Goal: Task Accomplishment & Management: Manage account settings

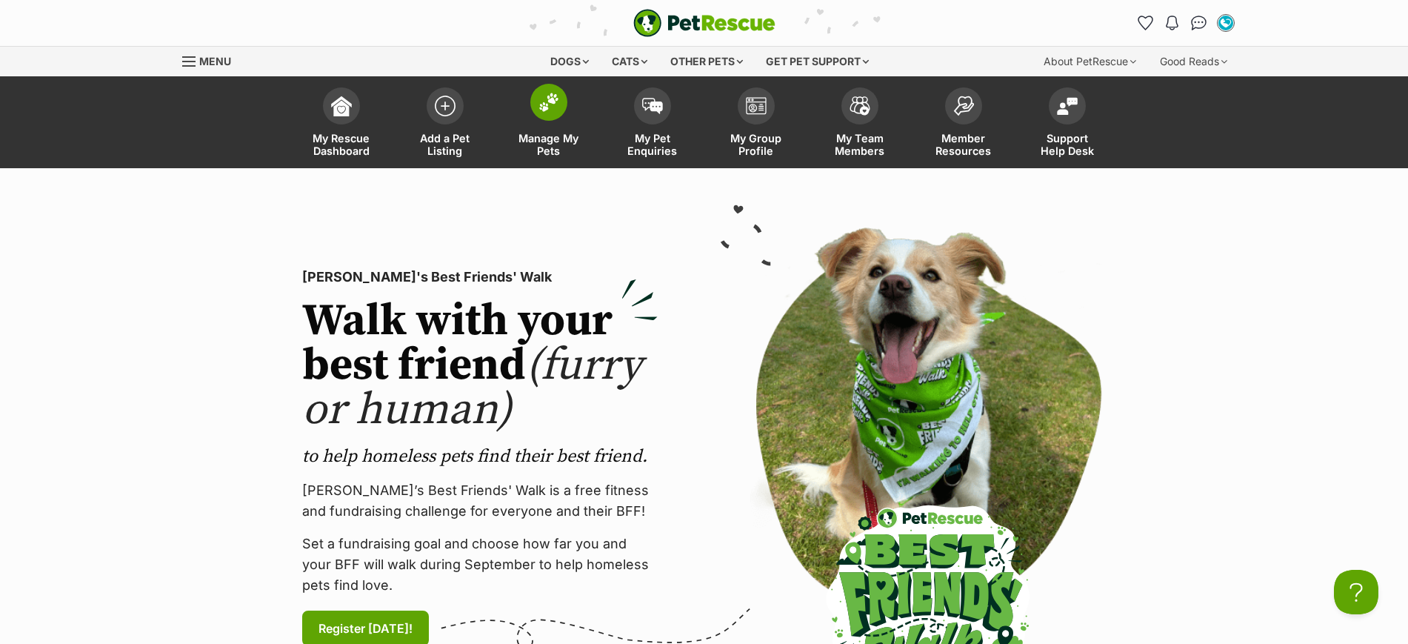
click at [547, 102] on img at bounding box center [549, 102] width 21 height 19
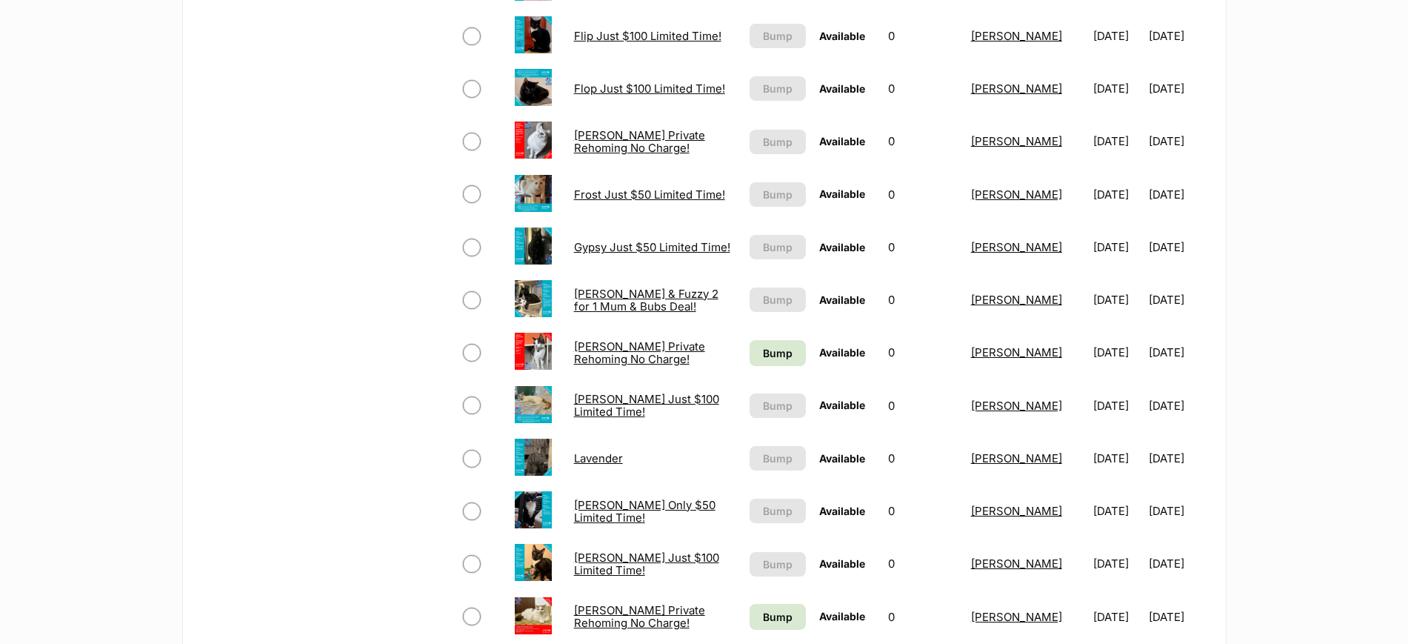
scroll to position [926, 0]
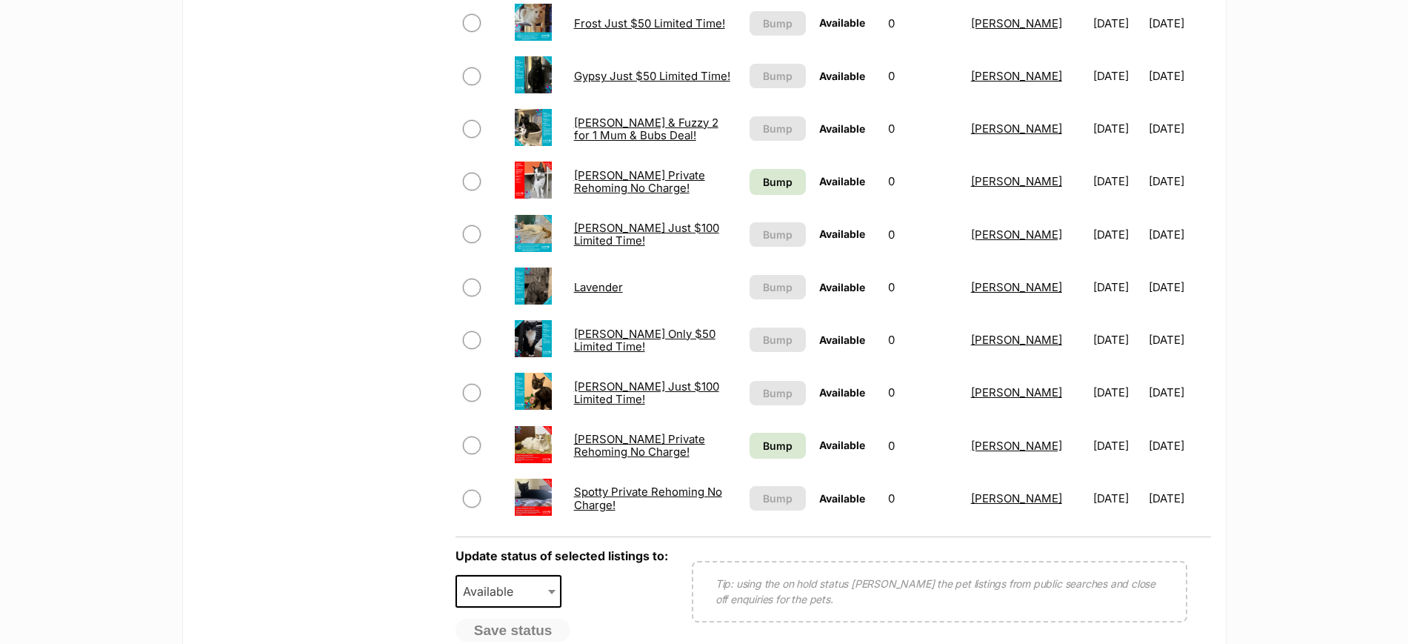
click at [472, 444] on input "checkbox" at bounding box center [472, 445] width 18 height 18
checkbox input "true"
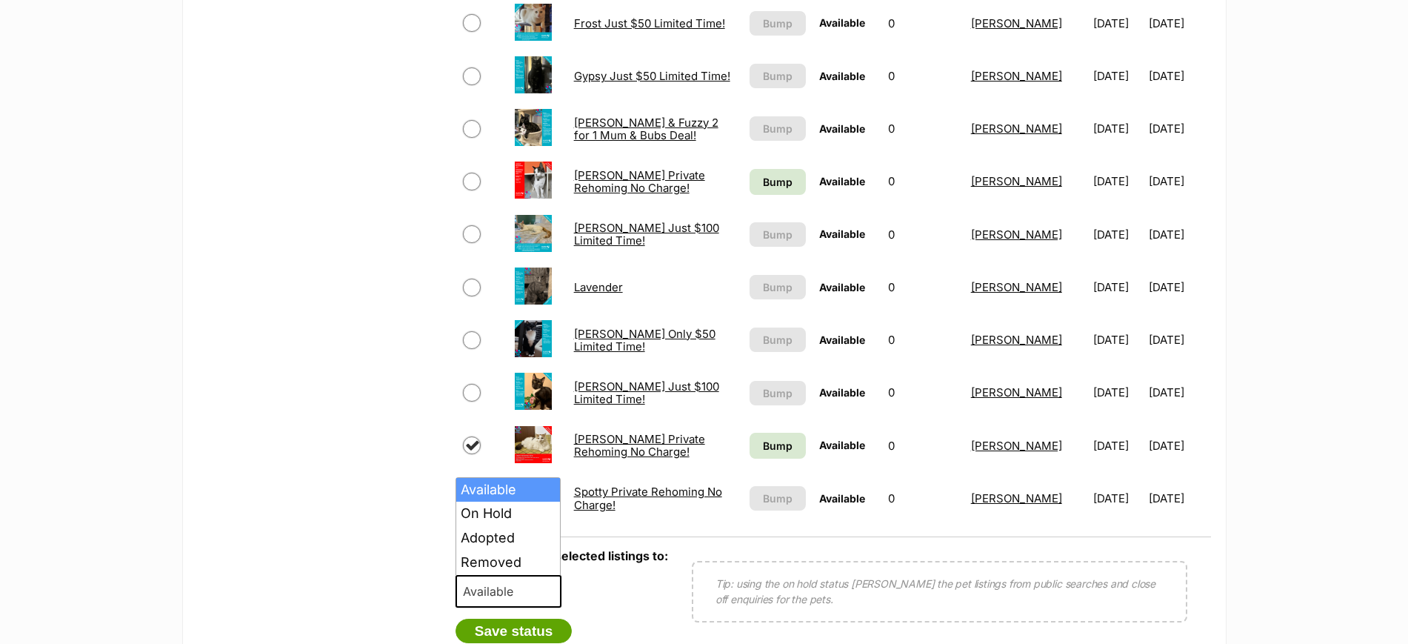
click at [486, 595] on span "Available" at bounding box center [492, 591] width 71 height 21
select select "rehomed"
click at [510, 629] on button "Save status" at bounding box center [514, 631] width 117 height 25
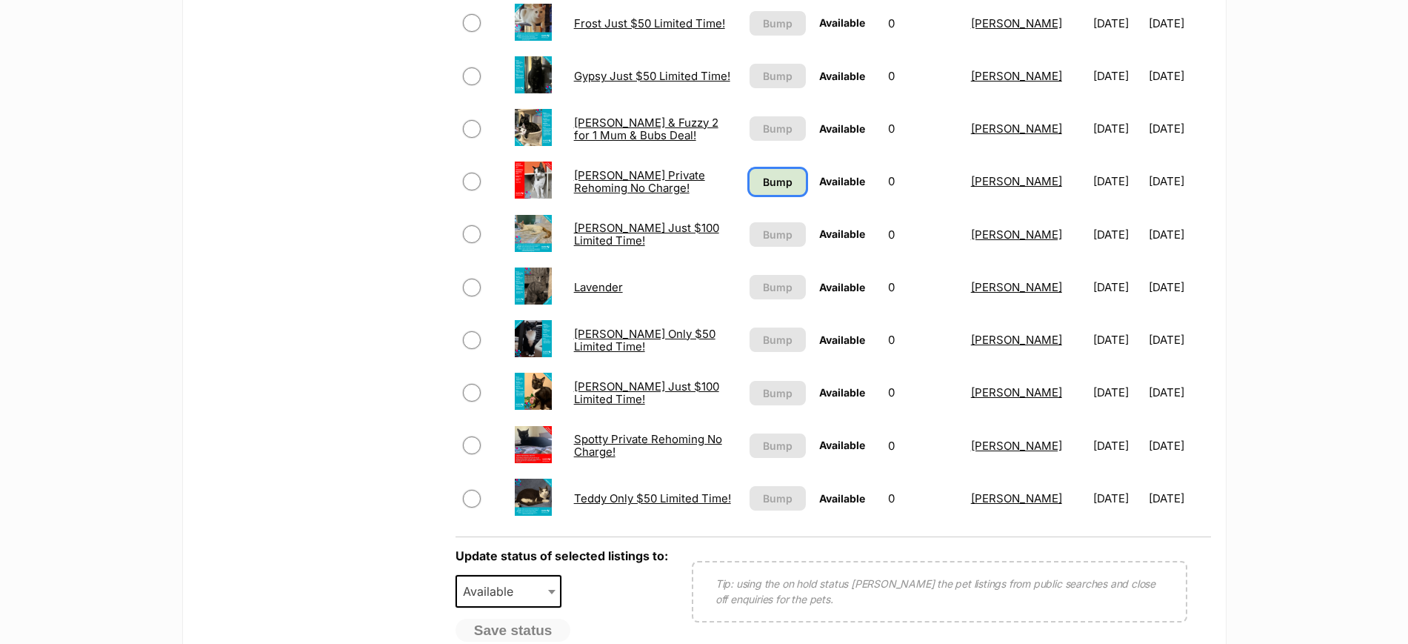
click at [785, 181] on span "Bump" at bounding box center [778, 182] width 30 height 16
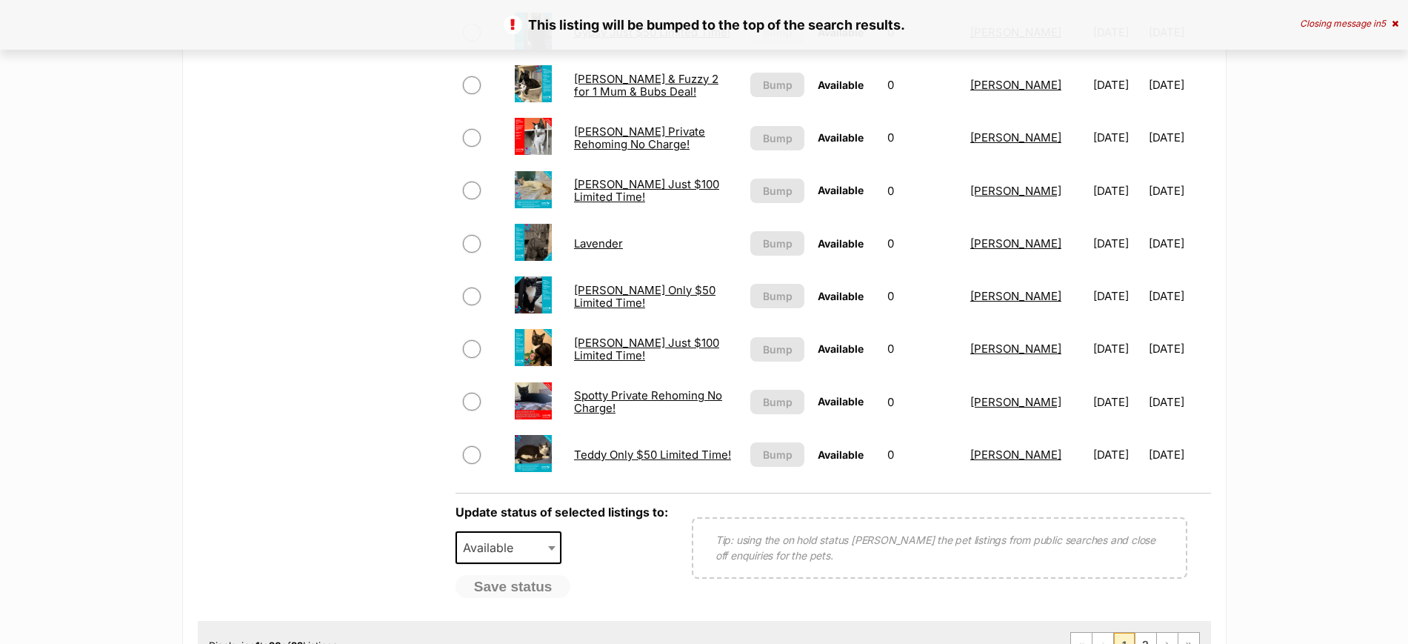
scroll to position [1111, 0]
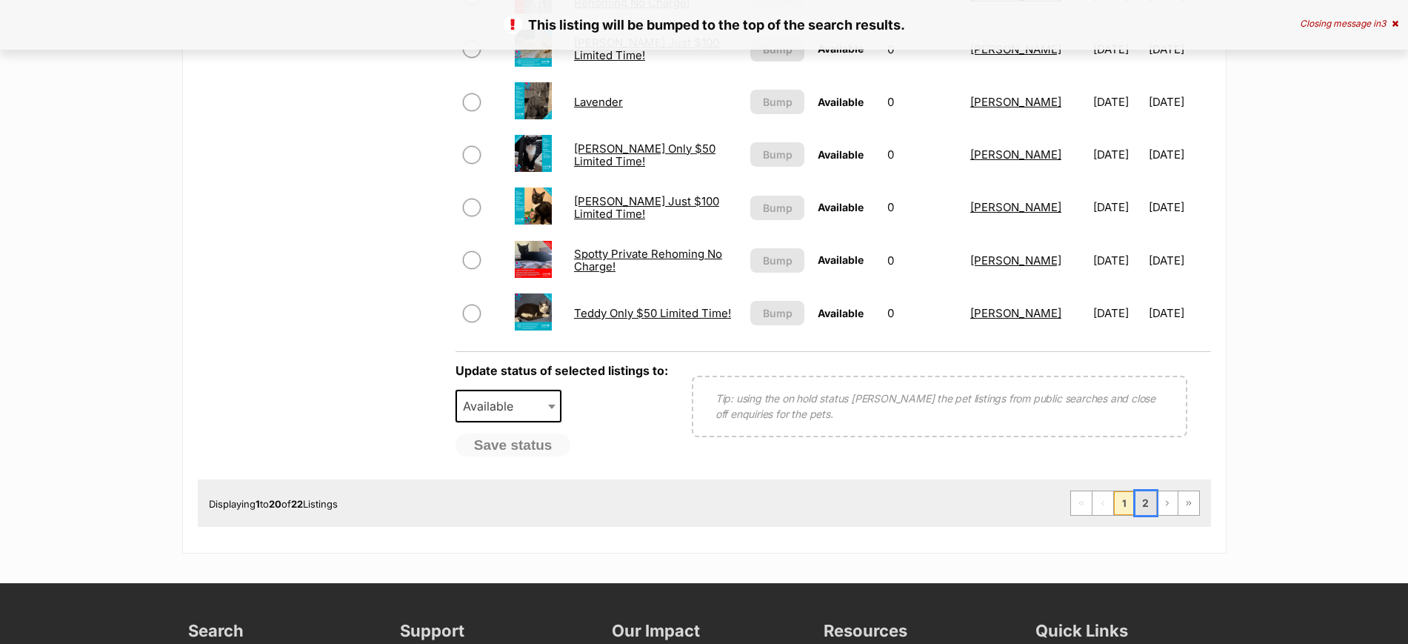
click at [1148, 512] on link "2" at bounding box center [1146, 503] width 21 height 24
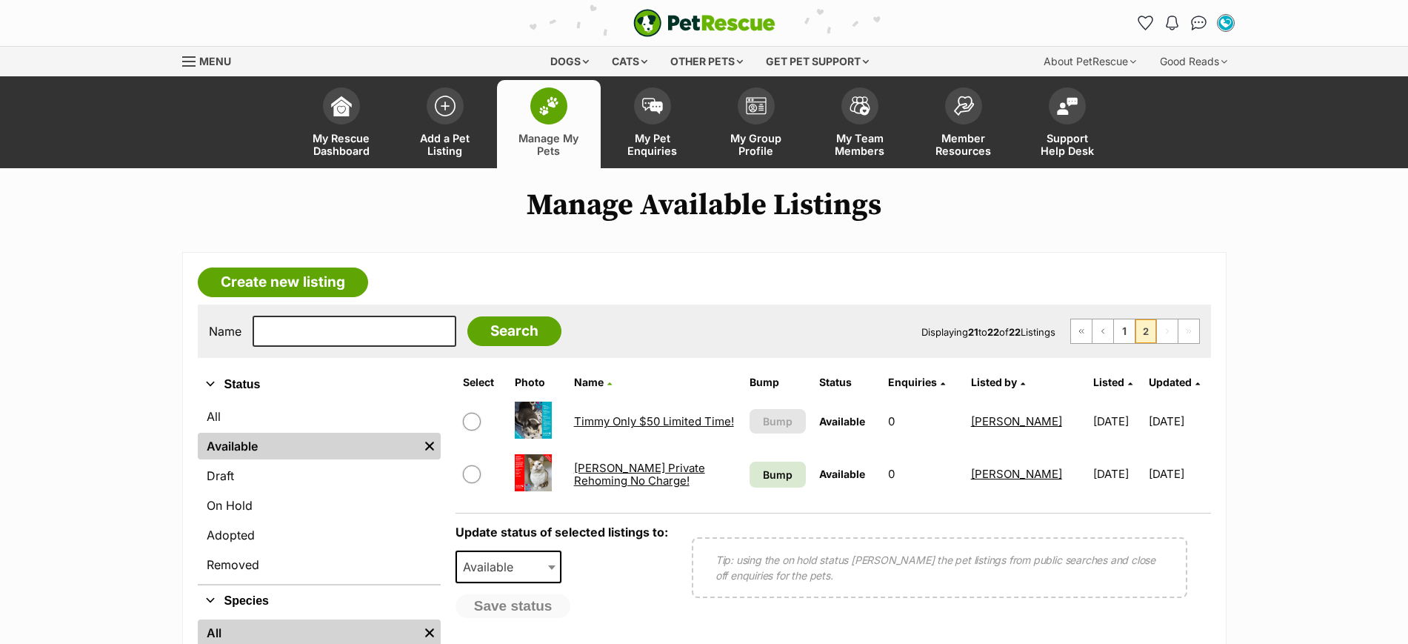
click at [466, 478] on input "checkbox" at bounding box center [472, 474] width 18 height 18
checkbox input "true"
click at [499, 568] on span "Available" at bounding box center [492, 566] width 71 height 21
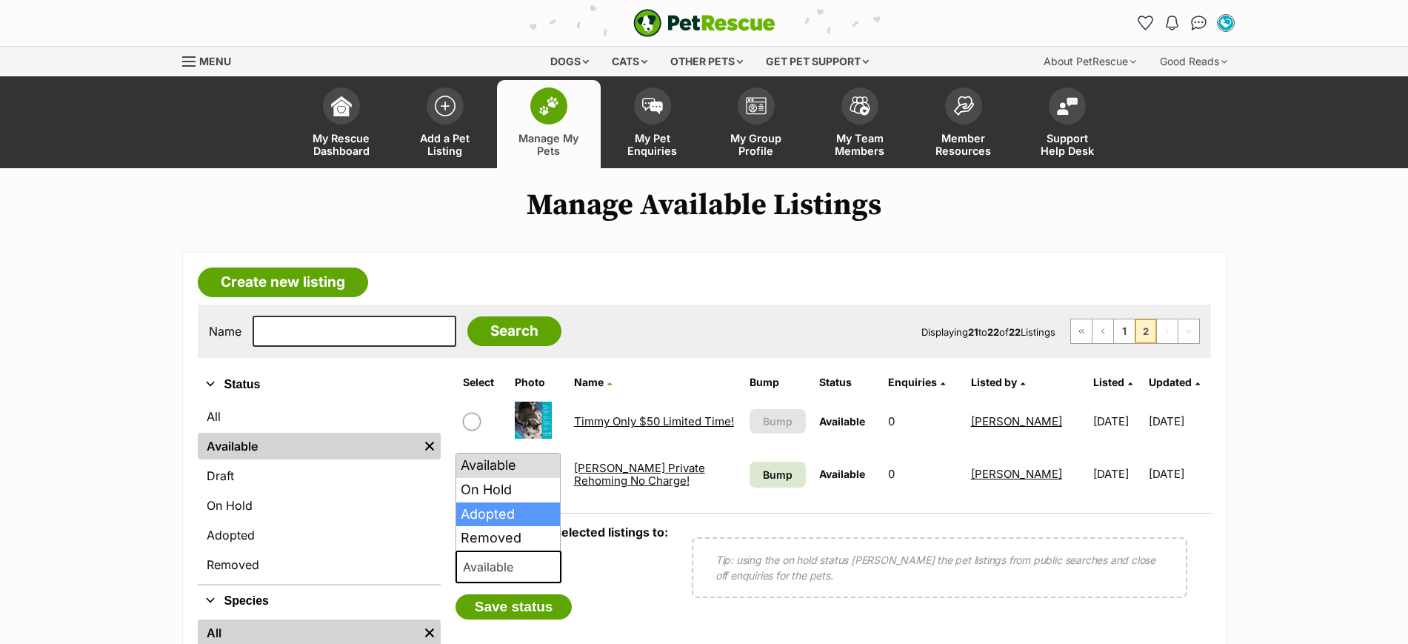
select select "rehomed"
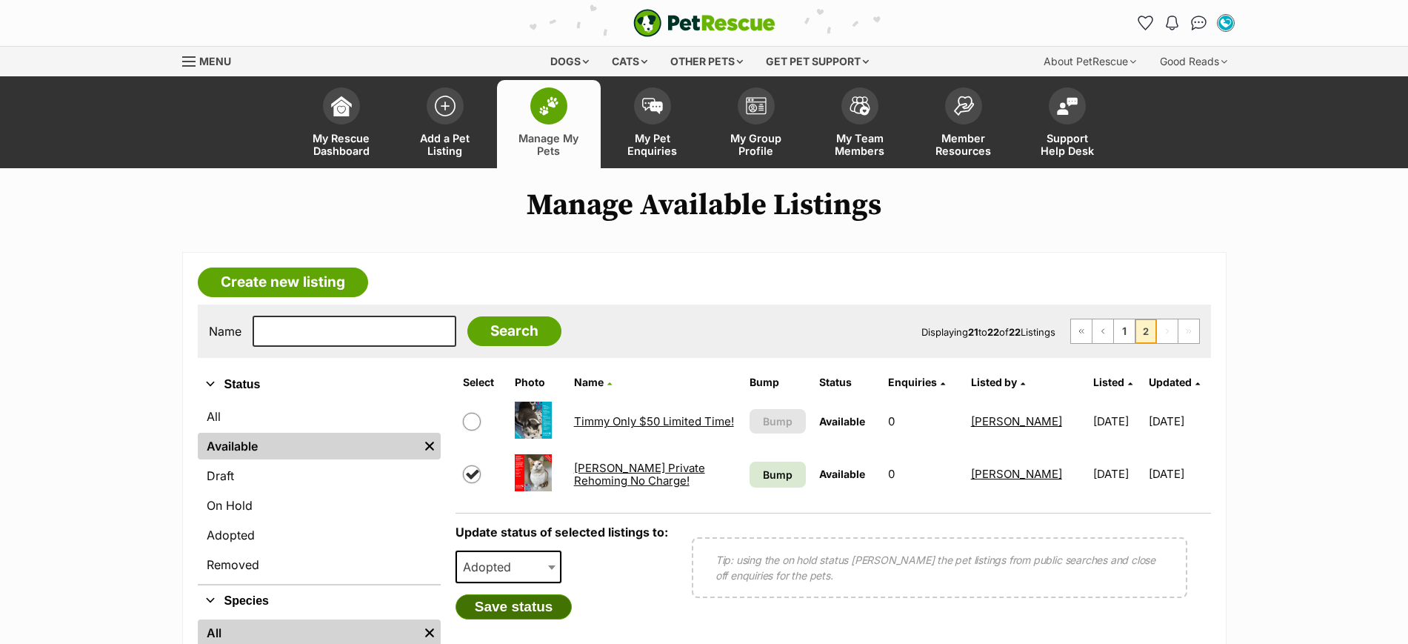
click at [506, 599] on button "Save status" at bounding box center [514, 606] width 117 height 25
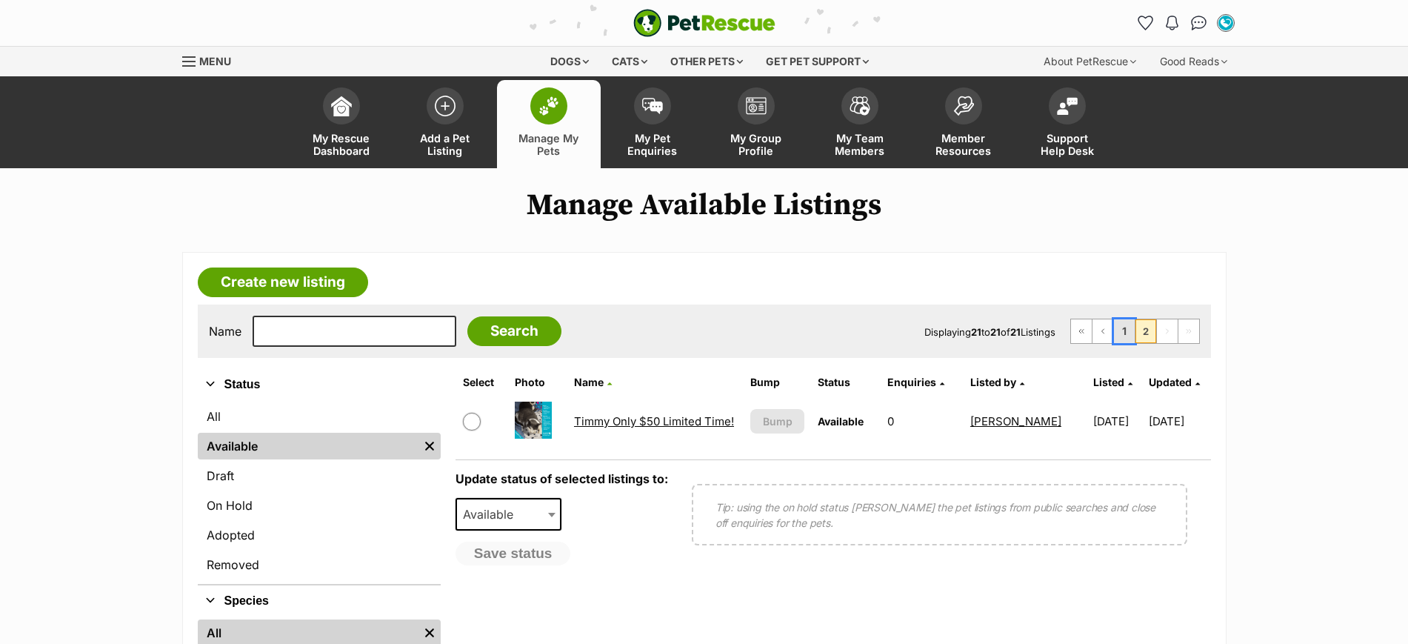
click at [1126, 336] on link "1" at bounding box center [1124, 331] width 21 height 24
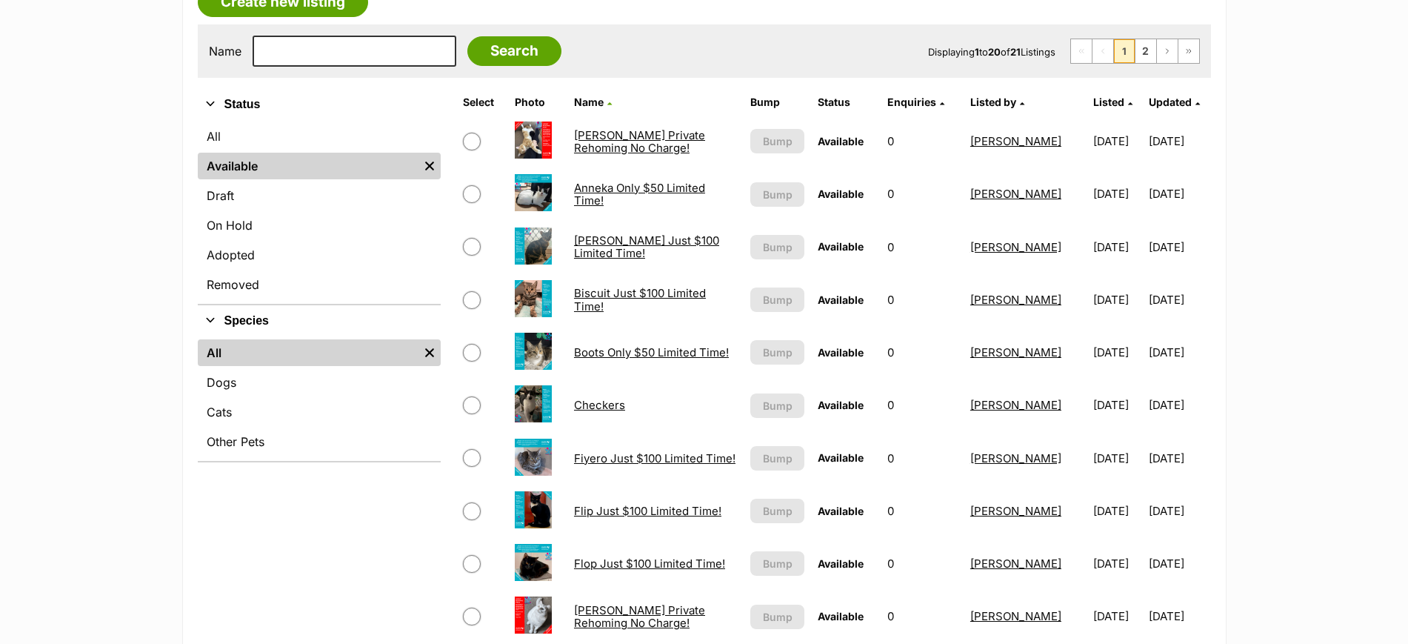
scroll to position [370, 0]
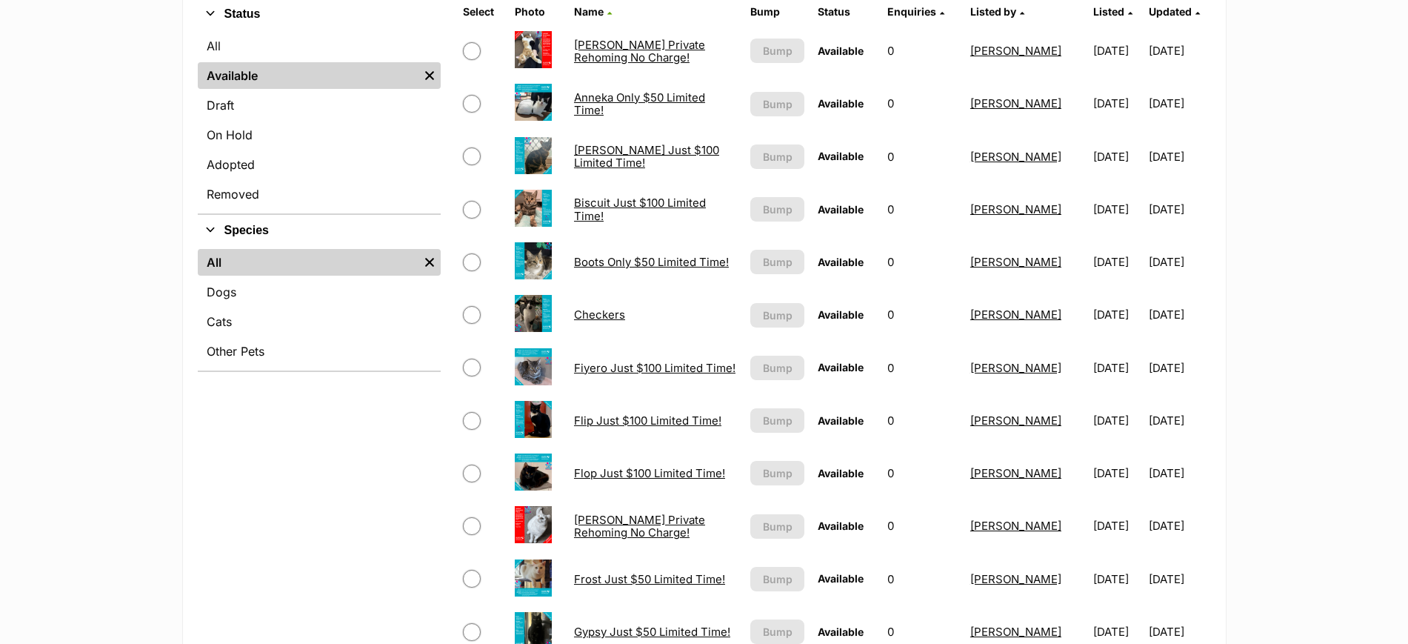
click at [587, 315] on link "Checkers" at bounding box center [599, 314] width 51 height 14
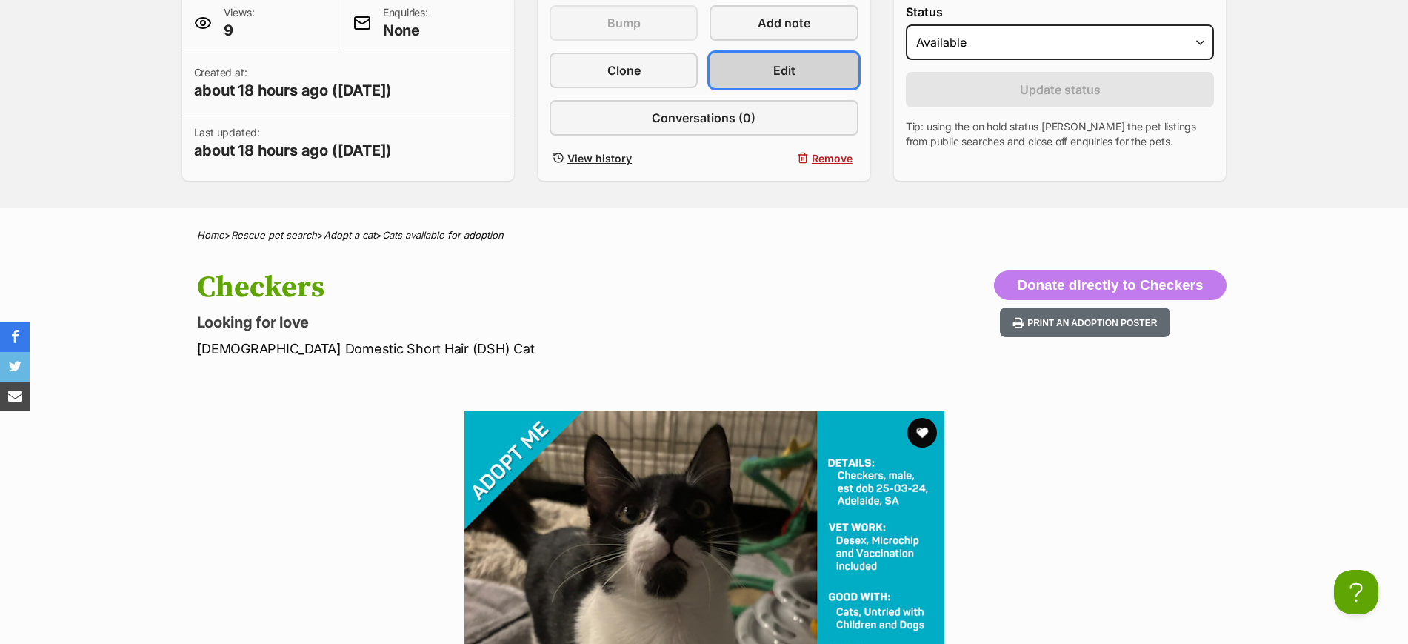
click at [787, 64] on span "Edit" at bounding box center [784, 70] width 22 height 18
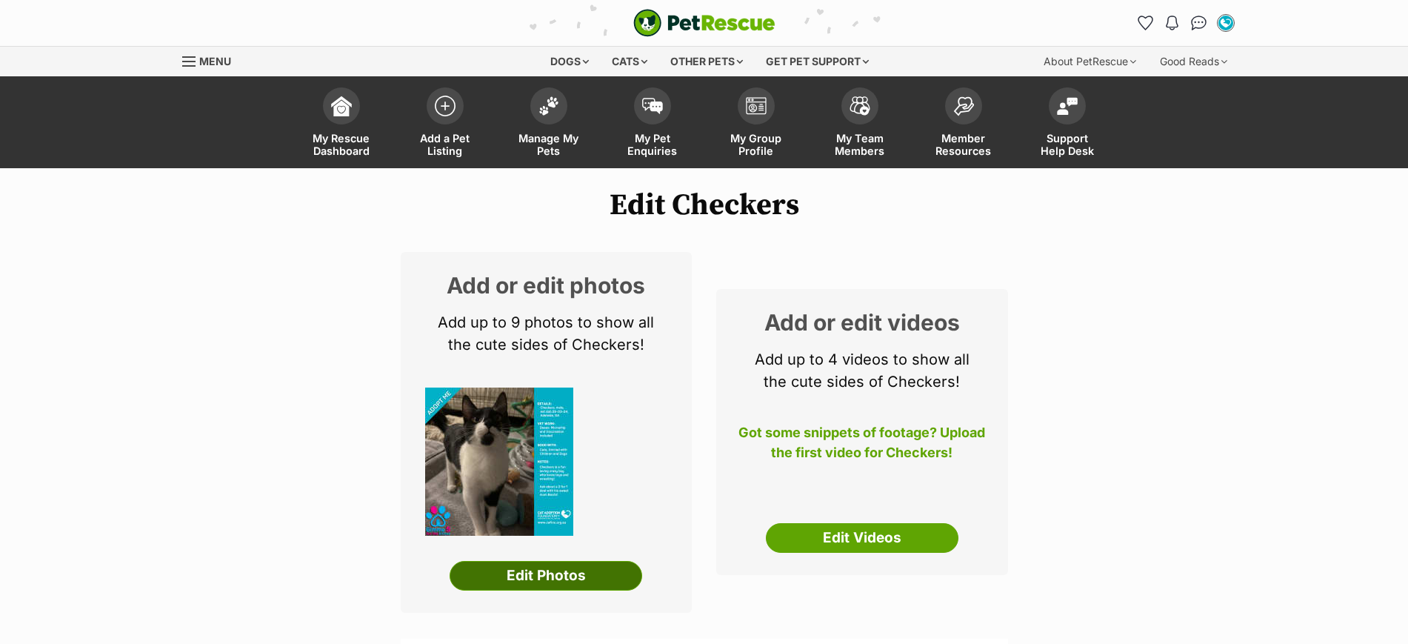
click at [554, 570] on link "Edit Photos" at bounding box center [546, 576] width 193 height 30
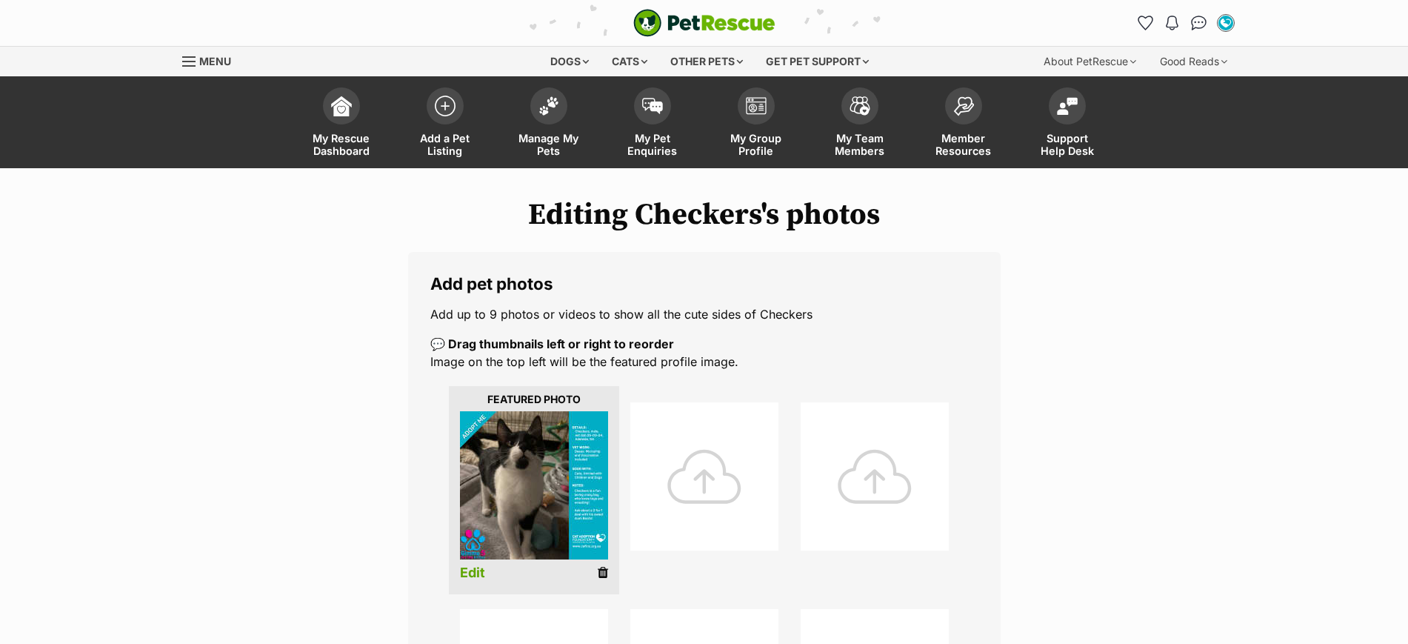
click at [598, 569] on icon at bounding box center [603, 572] width 10 height 13
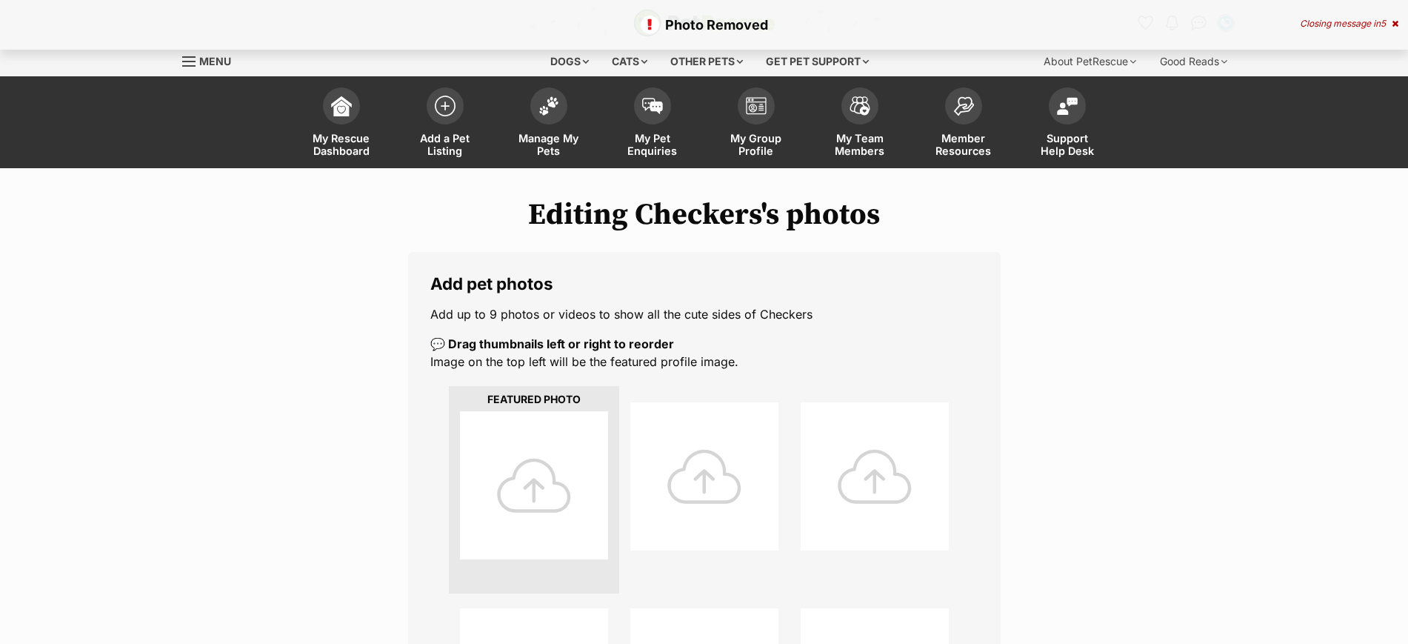
click at [536, 466] on div at bounding box center [534, 485] width 148 height 148
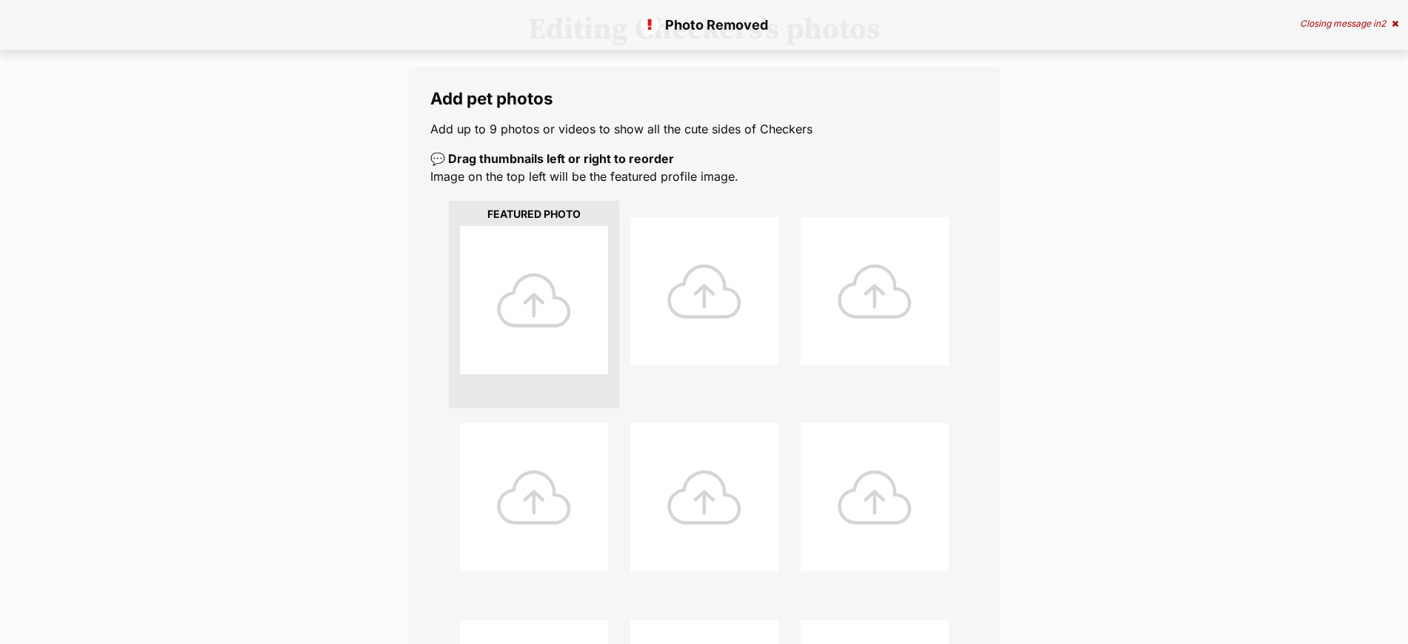
click at [530, 299] on div at bounding box center [534, 300] width 148 height 148
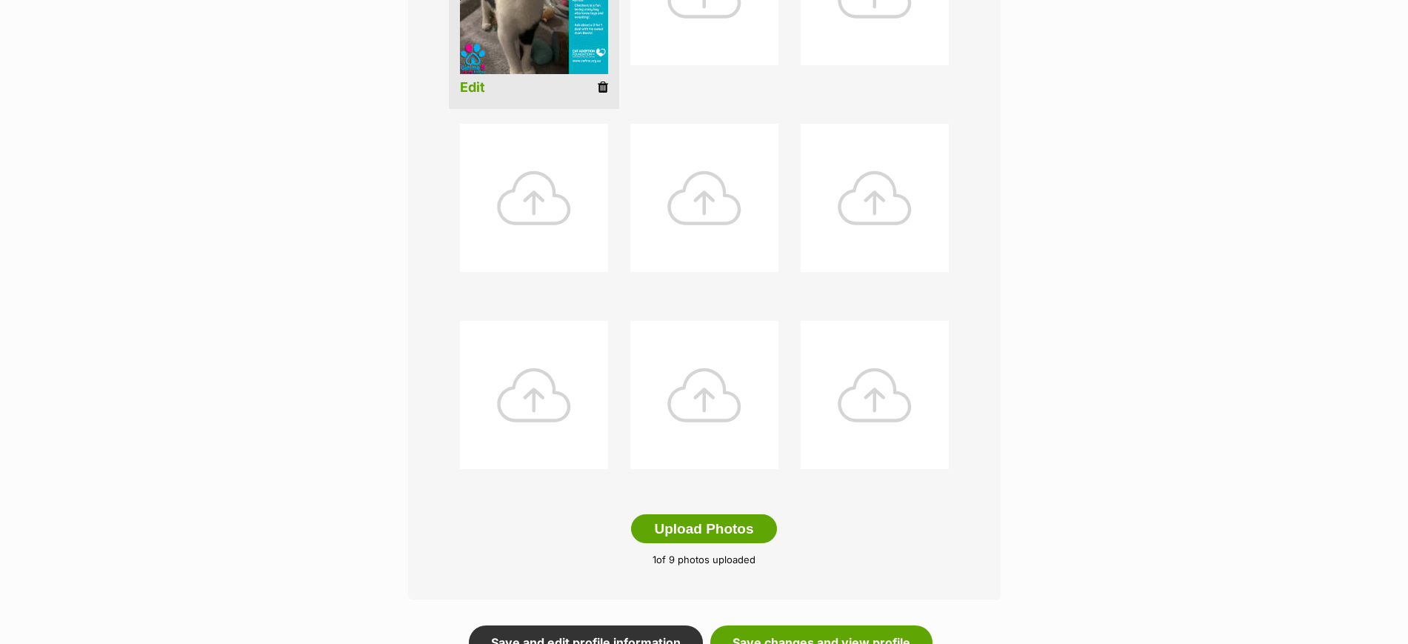
scroll to position [833, 0]
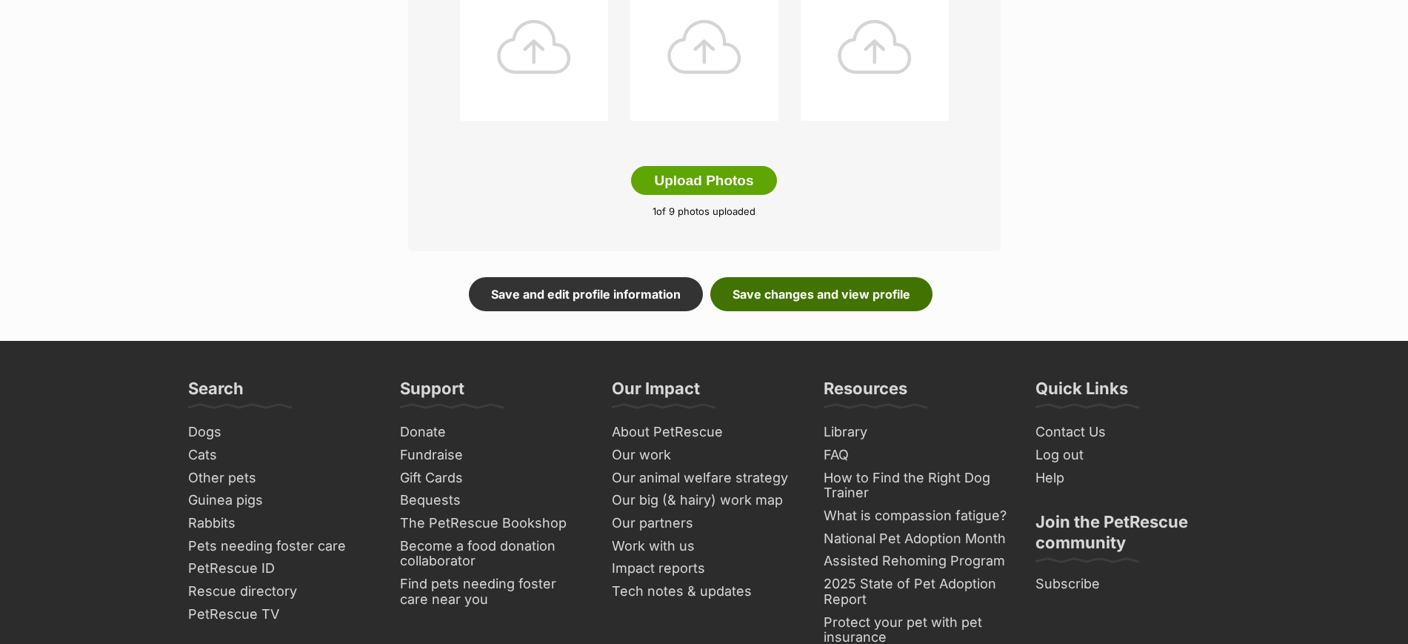
click at [757, 295] on link "Save changes and view profile" at bounding box center [821, 294] width 222 height 34
